Goal: Navigation & Orientation: Find specific page/section

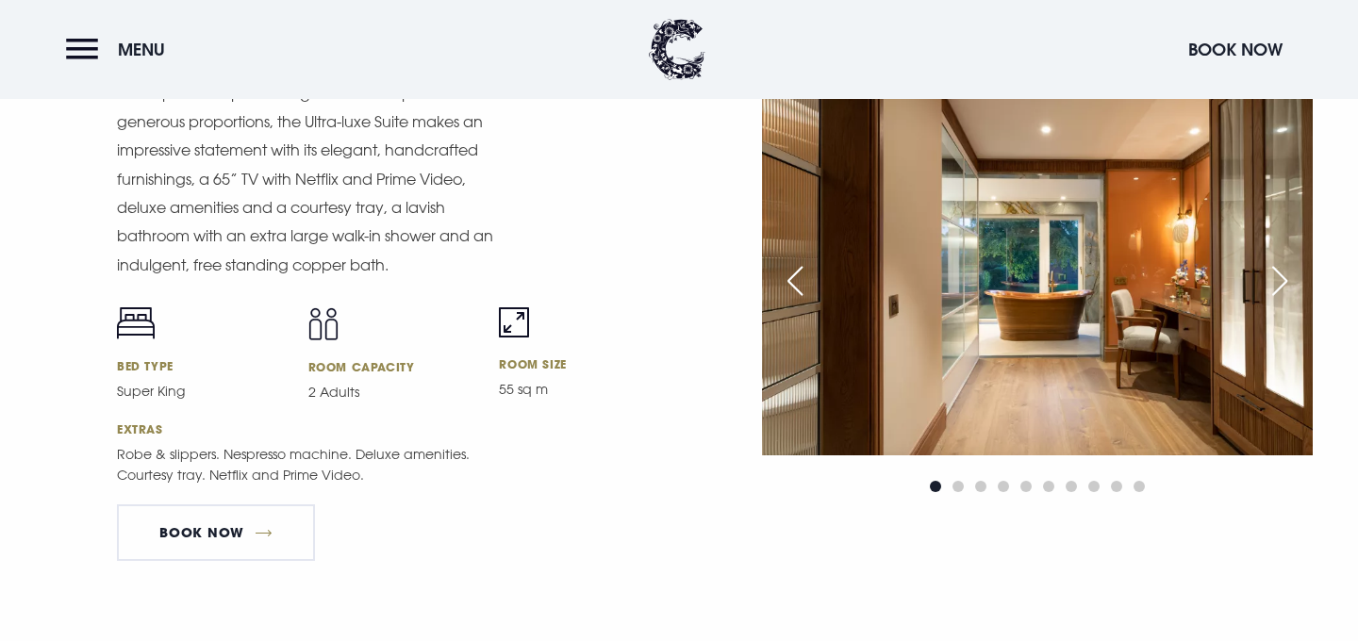
scroll to position [2399, 0]
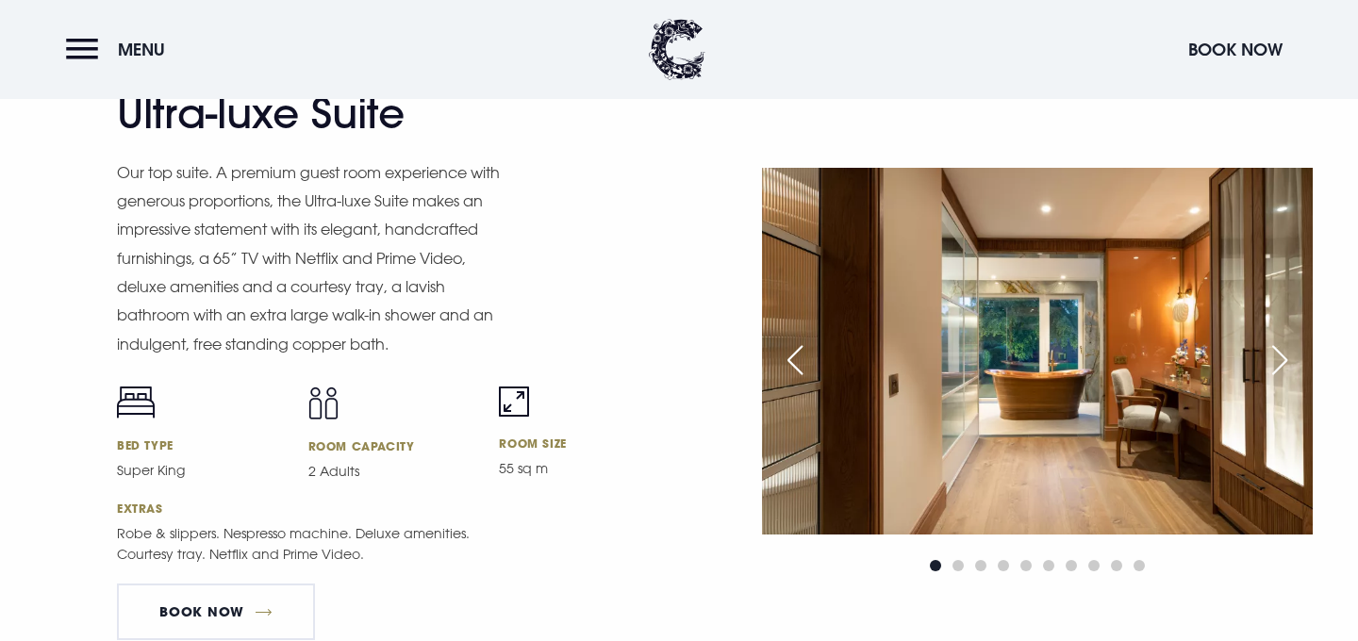
click at [1272, 363] on div "Next slide" at bounding box center [1279, 360] width 47 height 41
click at [1279, 360] on div "Next slide" at bounding box center [1279, 360] width 47 height 41
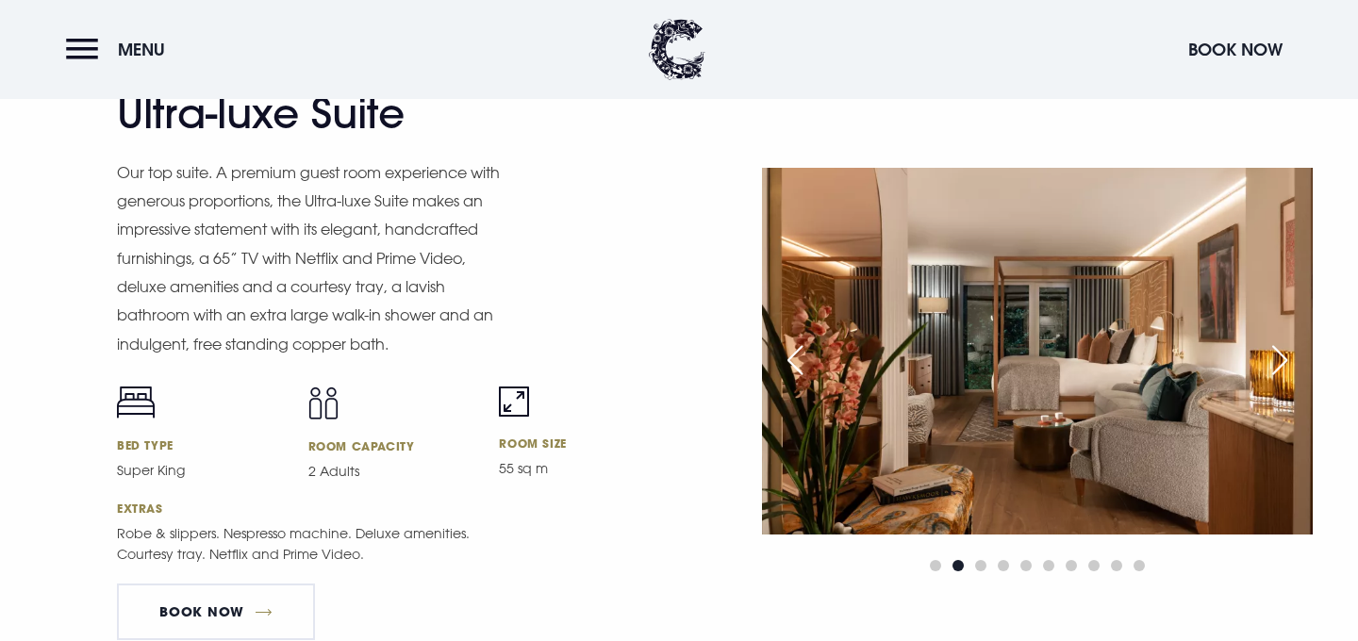
click at [1279, 360] on div "Next slide" at bounding box center [1279, 360] width 47 height 41
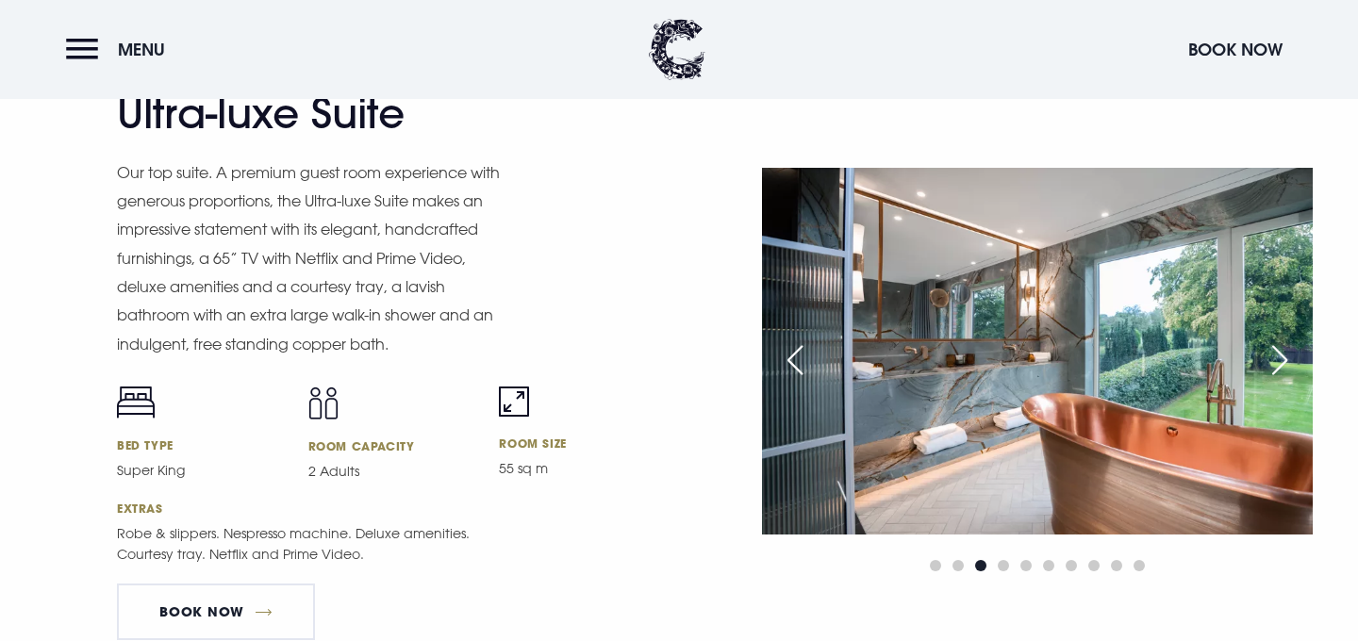
click at [1279, 360] on div "Next slide" at bounding box center [1279, 360] width 47 height 41
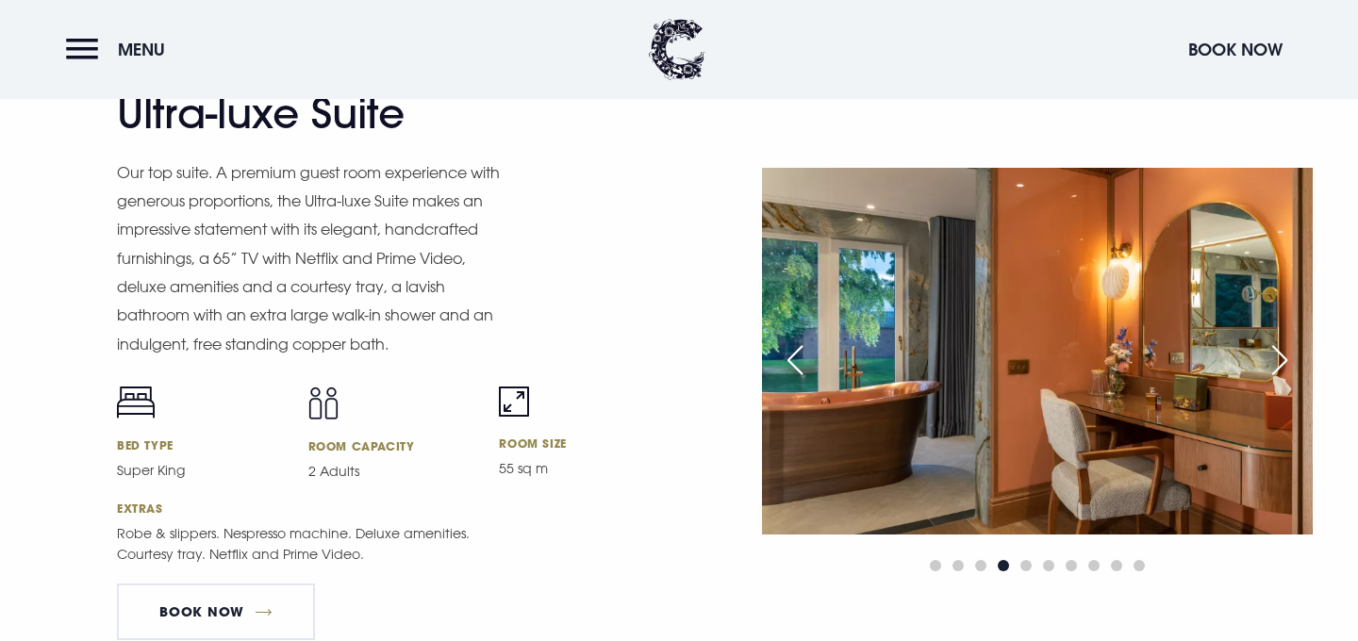
click at [1279, 360] on div "Next slide" at bounding box center [1279, 360] width 47 height 41
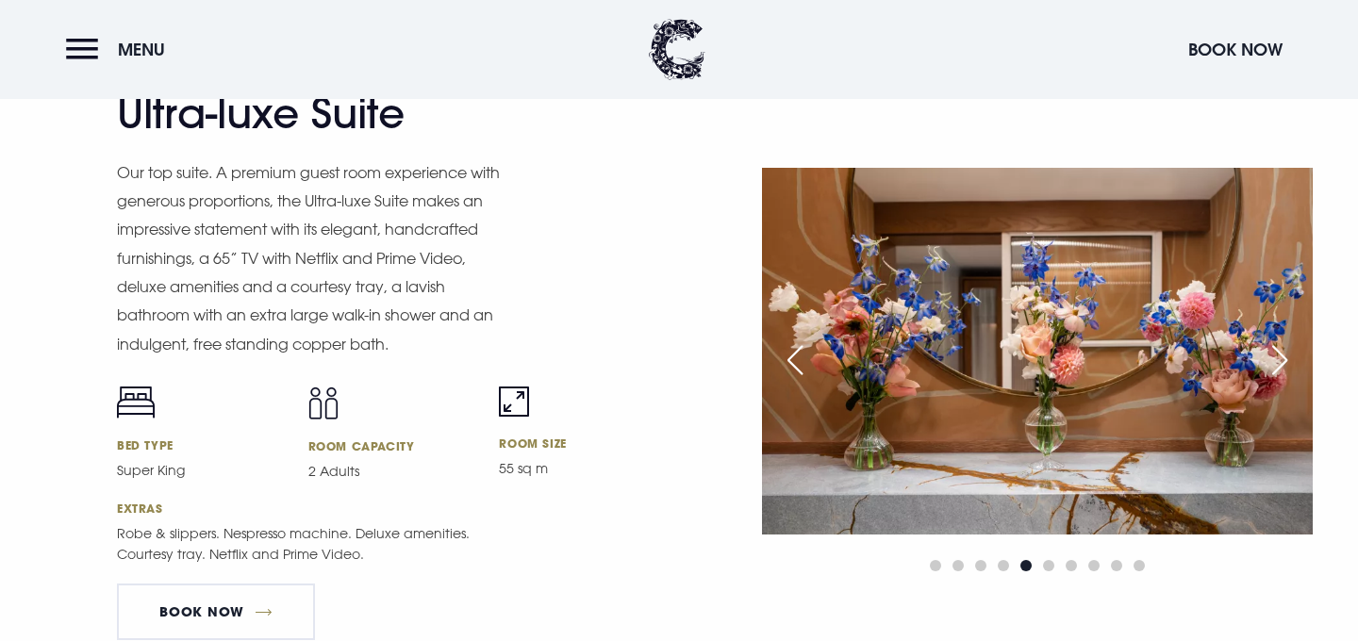
click at [1279, 360] on div "Next slide" at bounding box center [1279, 360] width 47 height 41
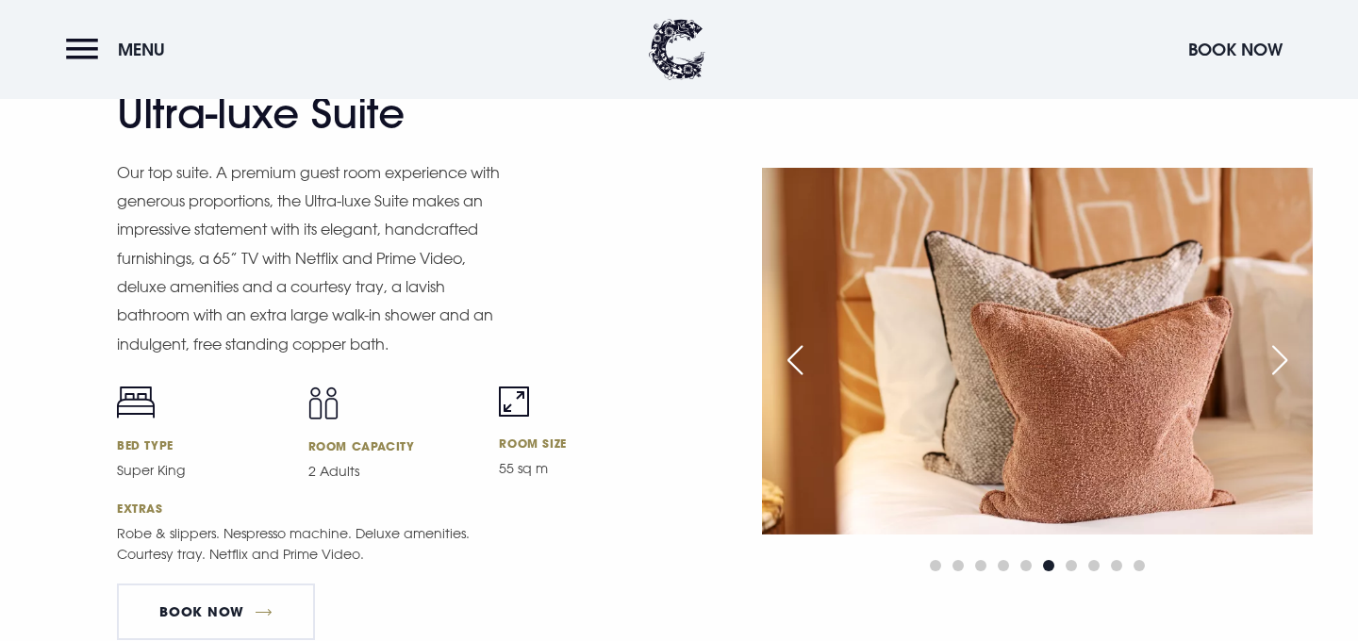
click at [1279, 360] on div "Next slide" at bounding box center [1279, 360] width 47 height 41
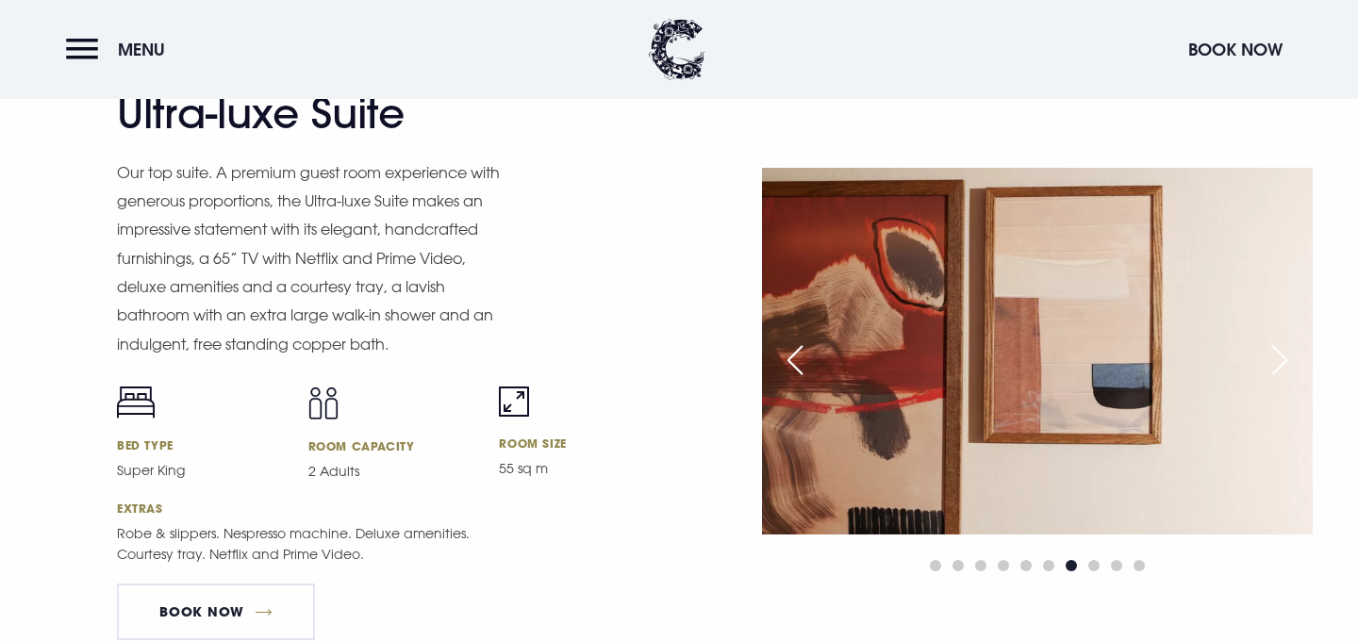
click at [1279, 360] on div "Next slide" at bounding box center [1279, 360] width 47 height 41
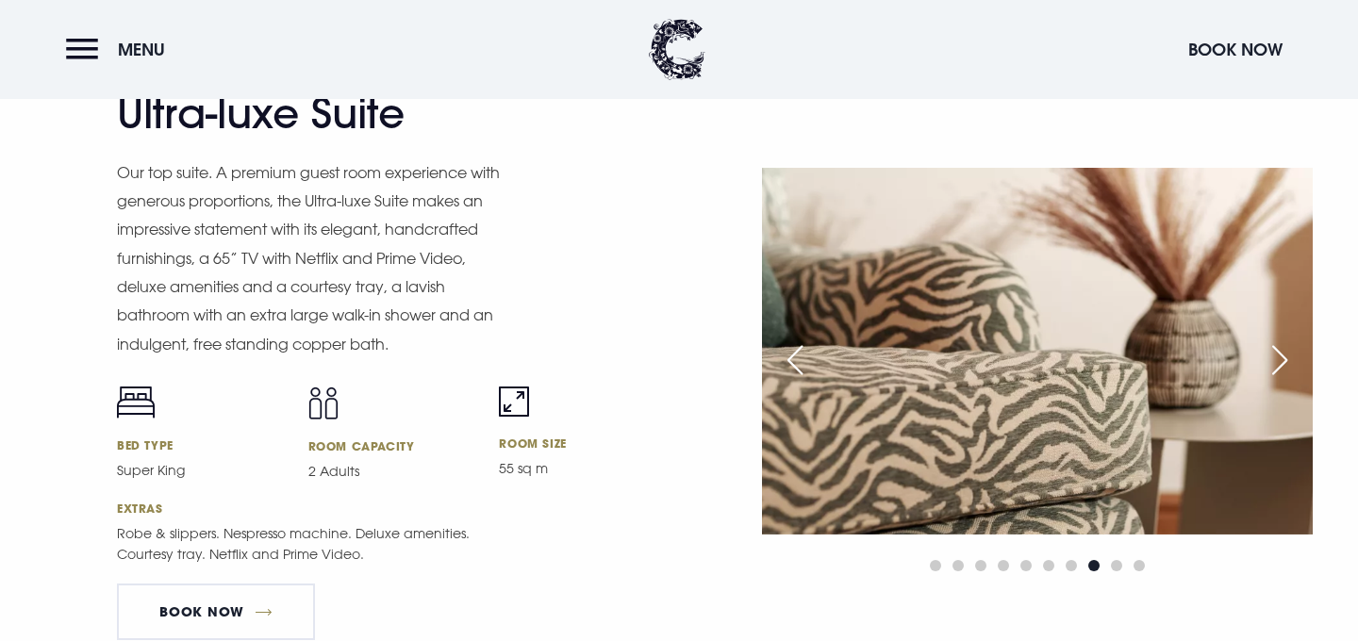
click at [1279, 360] on div "Next slide" at bounding box center [1279, 360] width 47 height 41
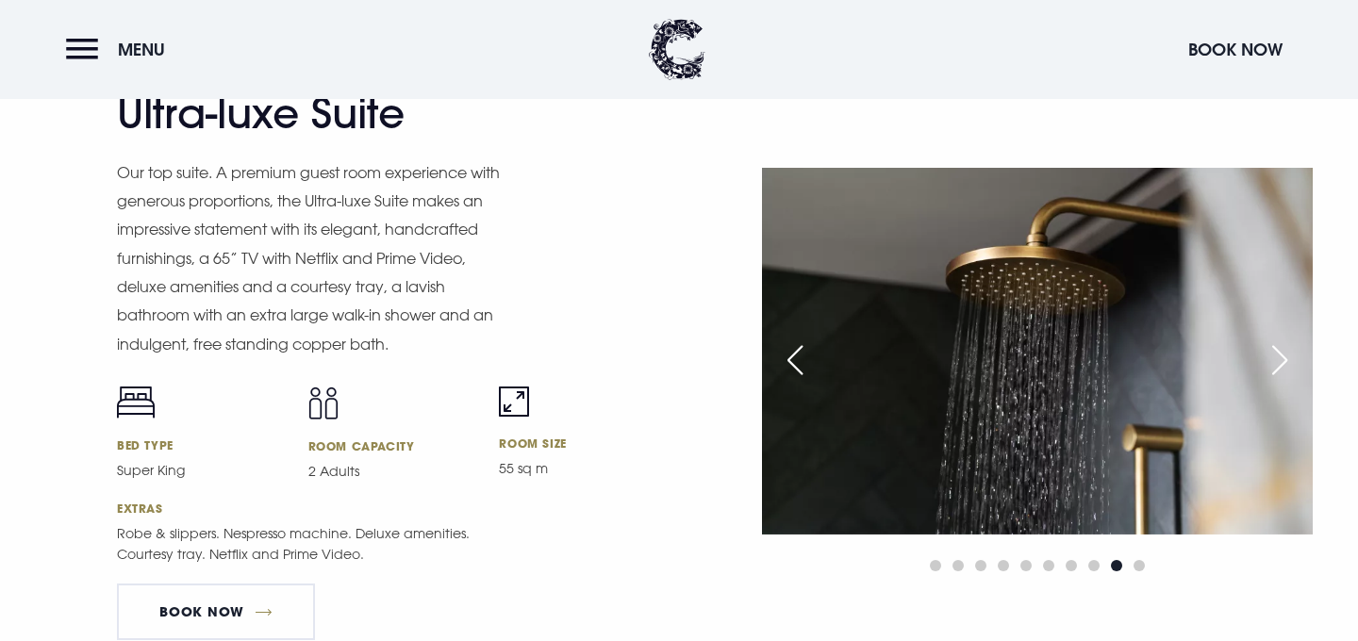
click at [1279, 360] on div "Next slide" at bounding box center [1279, 360] width 47 height 41
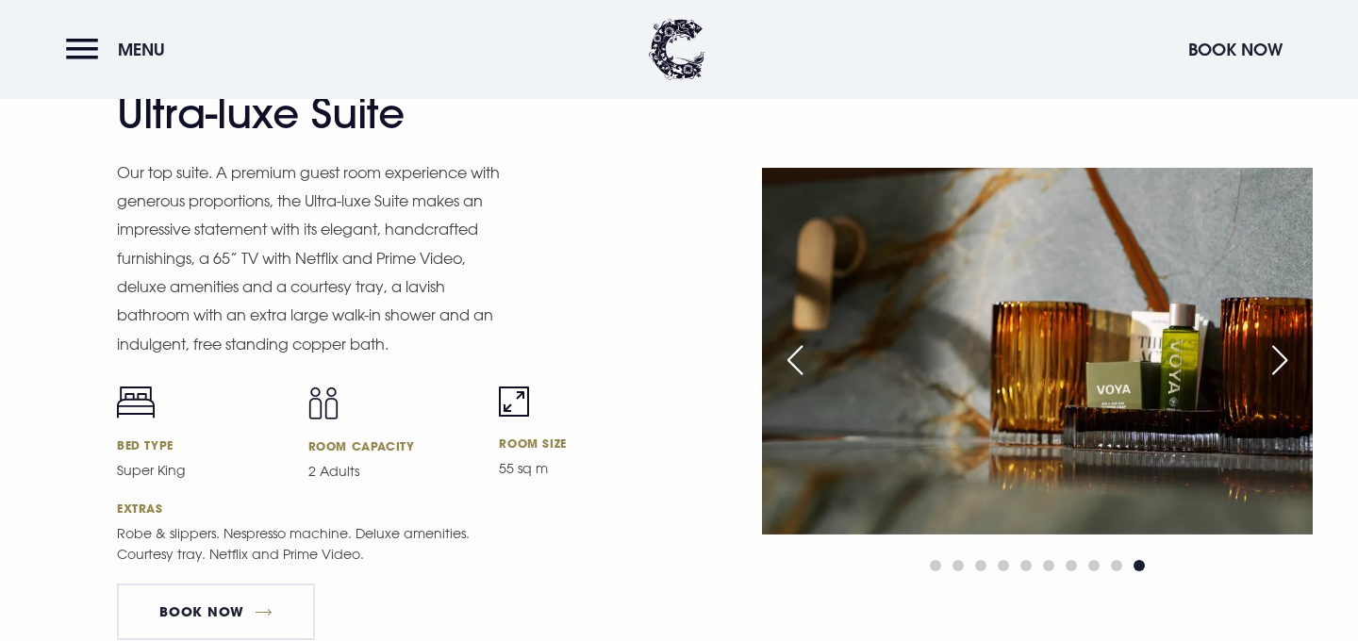
click at [1279, 360] on div "Next slide" at bounding box center [1279, 360] width 47 height 41
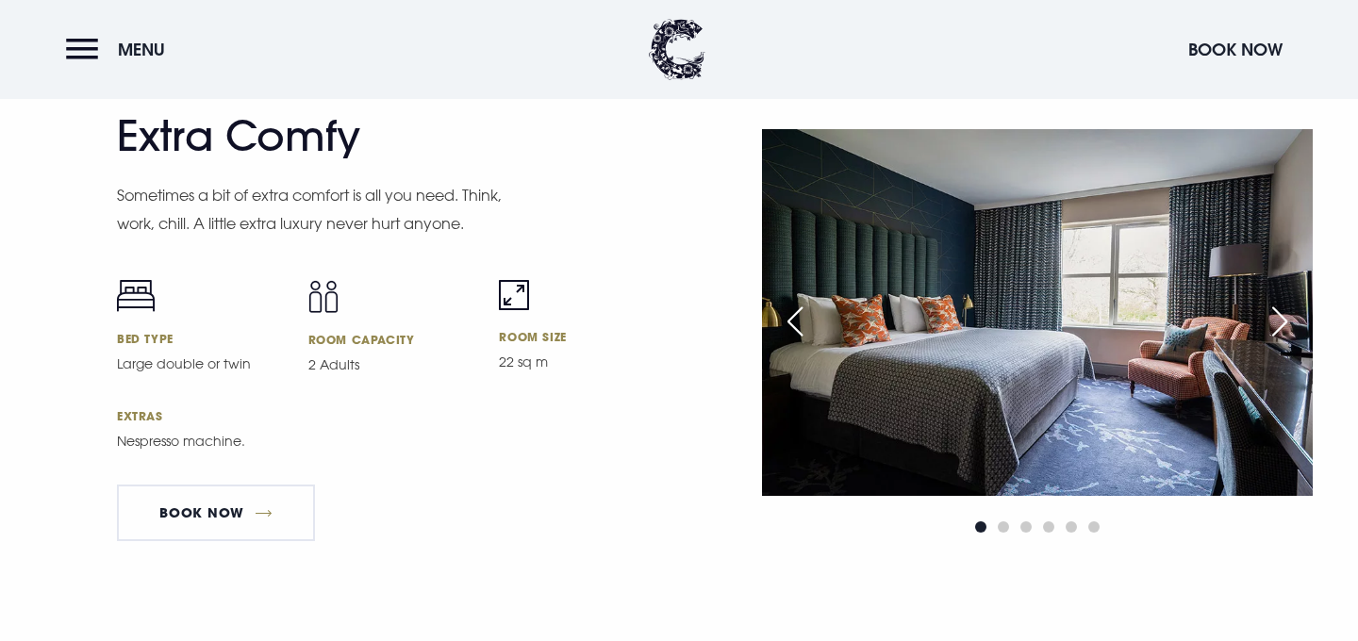
scroll to position [4889, 0]
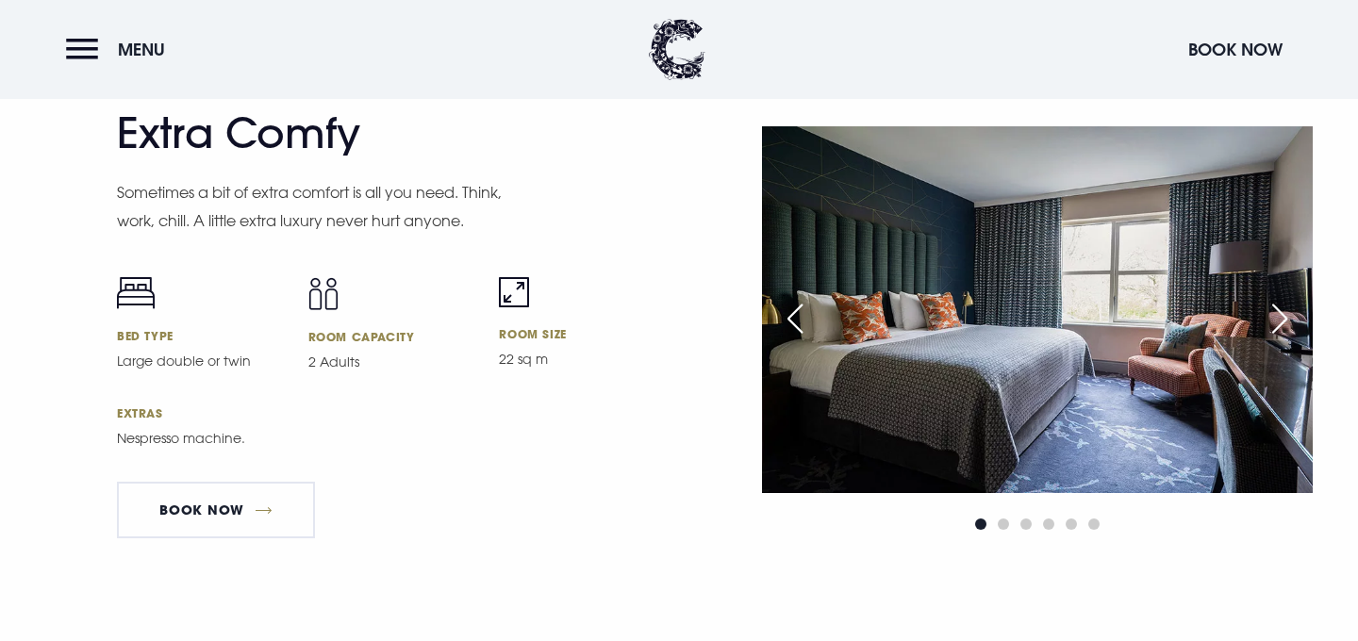
click at [1286, 335] on div "Next slide" at bounding box center [1279, 318] width 47 height 41
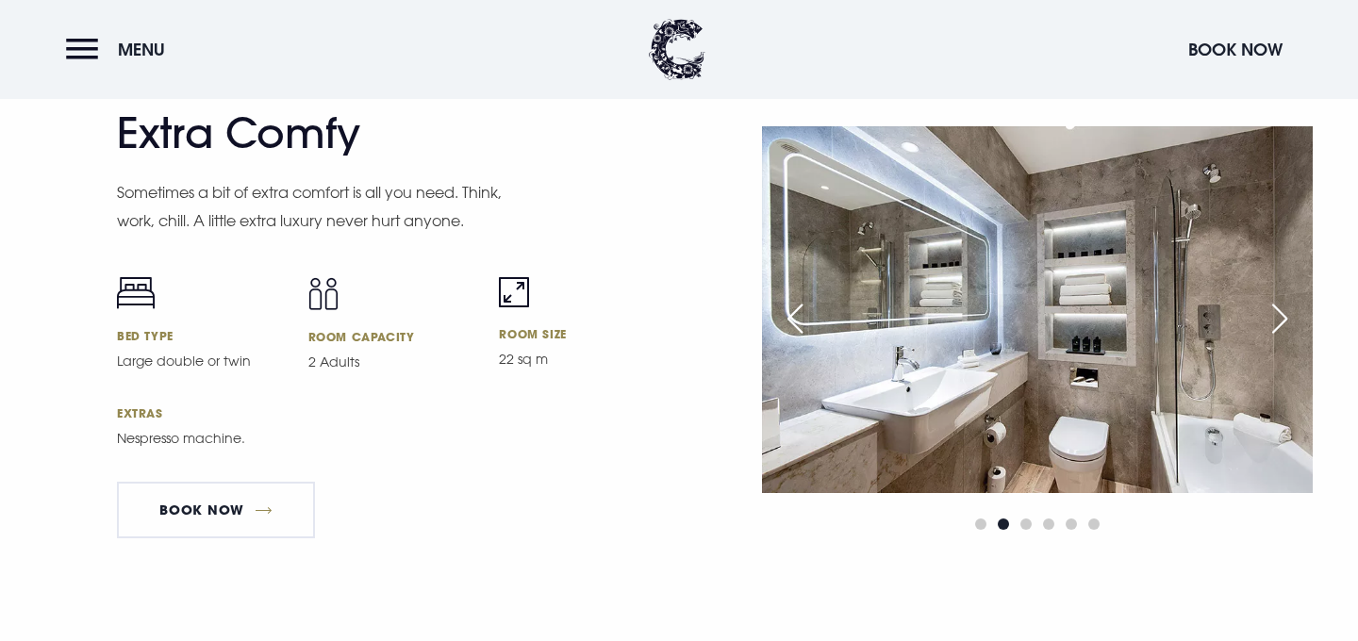
click at [1286, 335] on div "Next slide" at bounding box center [1279, 318] width 47 height 41
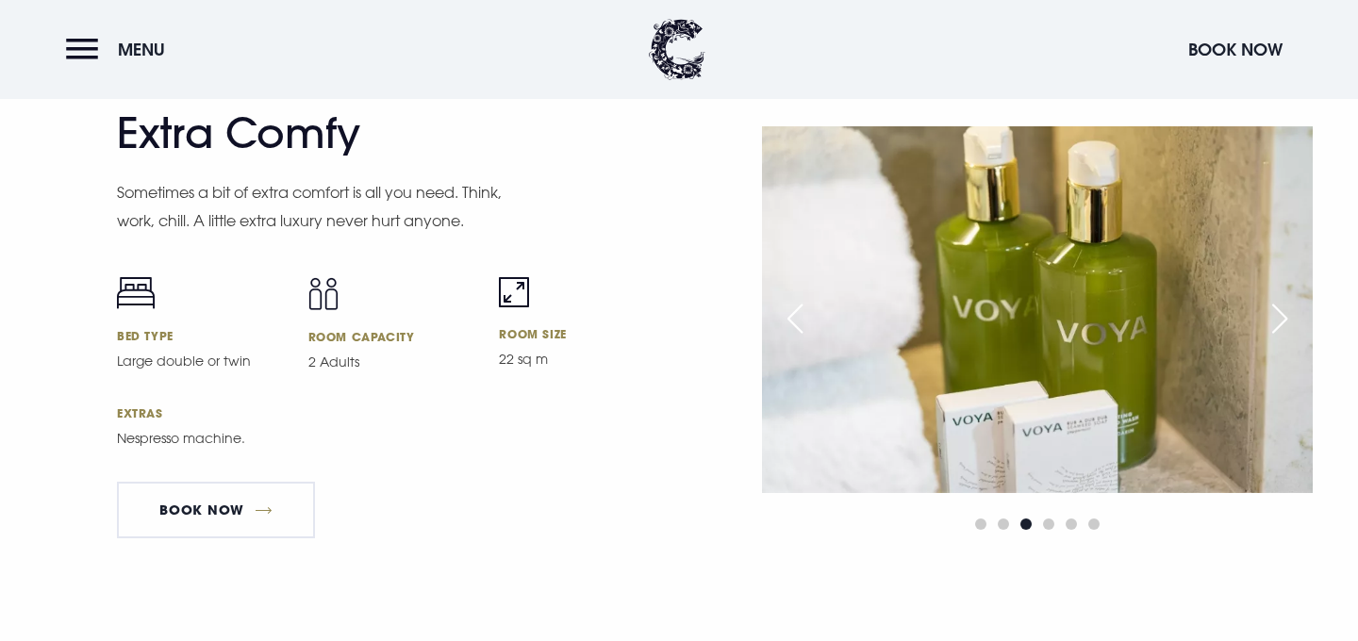
click at [1286, 335] on div "Next slide" at bounding box center [1279, 318] width 47 height 41
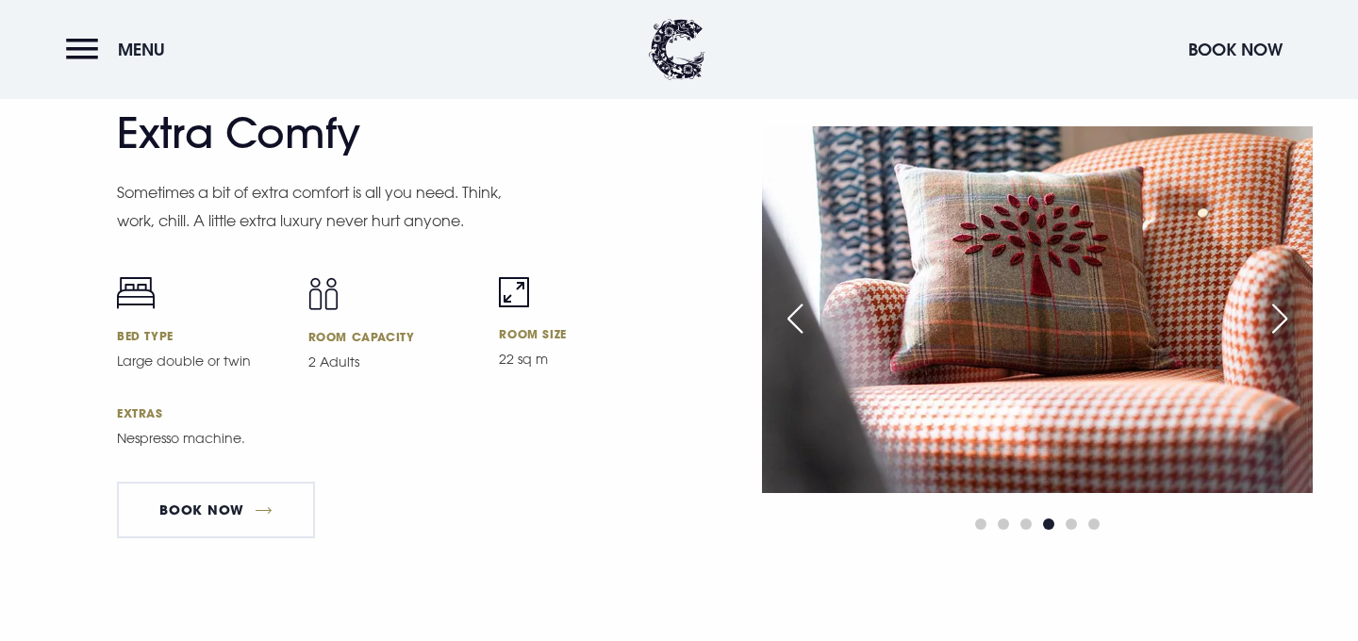
click at [1286, 335] on div "Next slide" at bounding box center [1279, 318] width 47 height 41
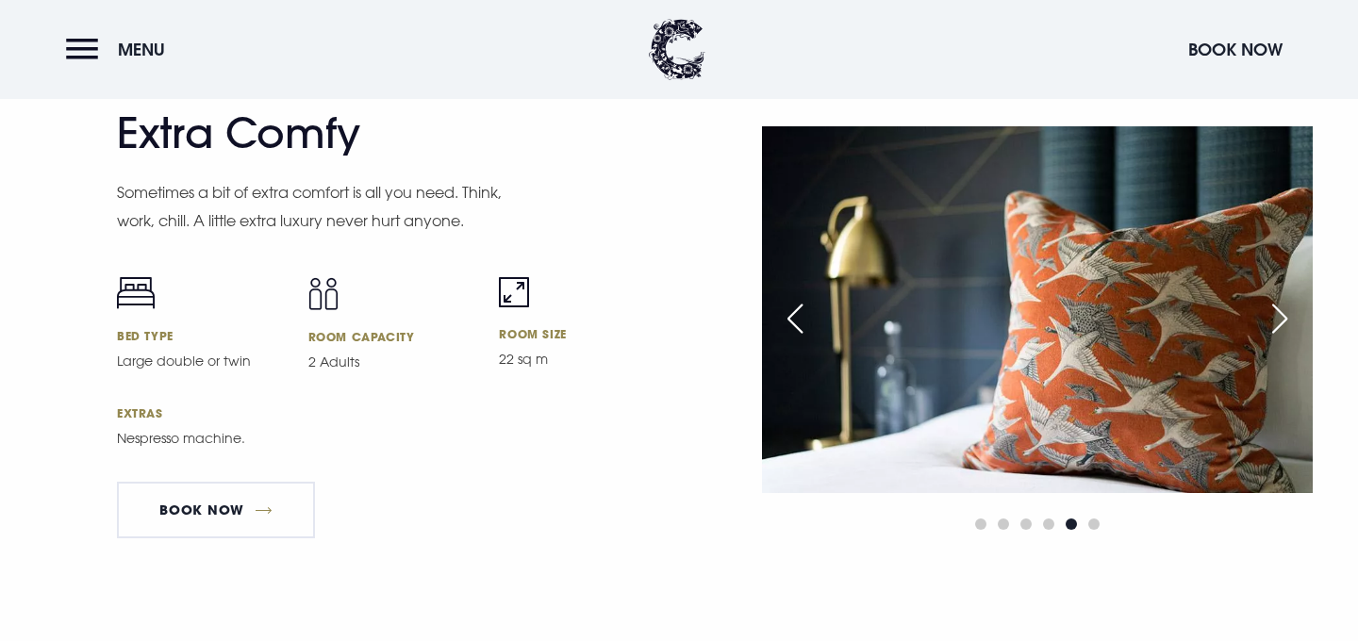
click at [1286, 335] on div "Next slide" at bounding box center [1279, 318] width 47 height 41
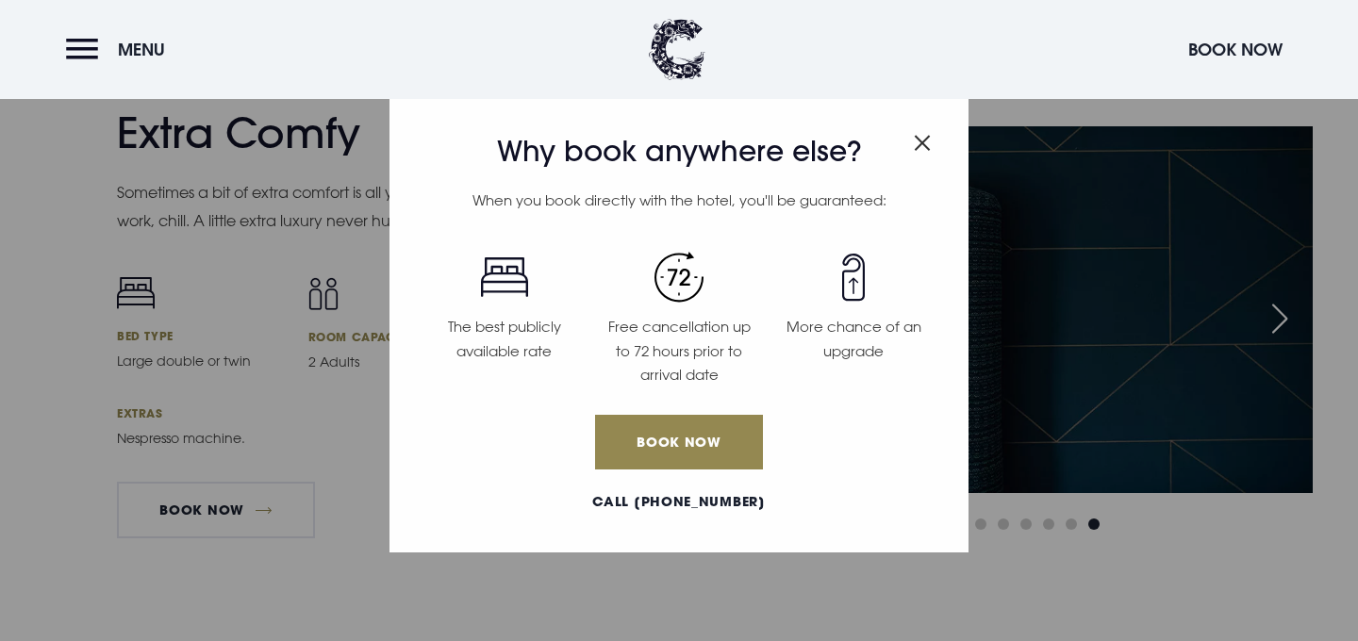
click at [923, 135] on img "Close modal" at bounding box center [922, 143] width 17 height 16
